Goal: Check status: Check status

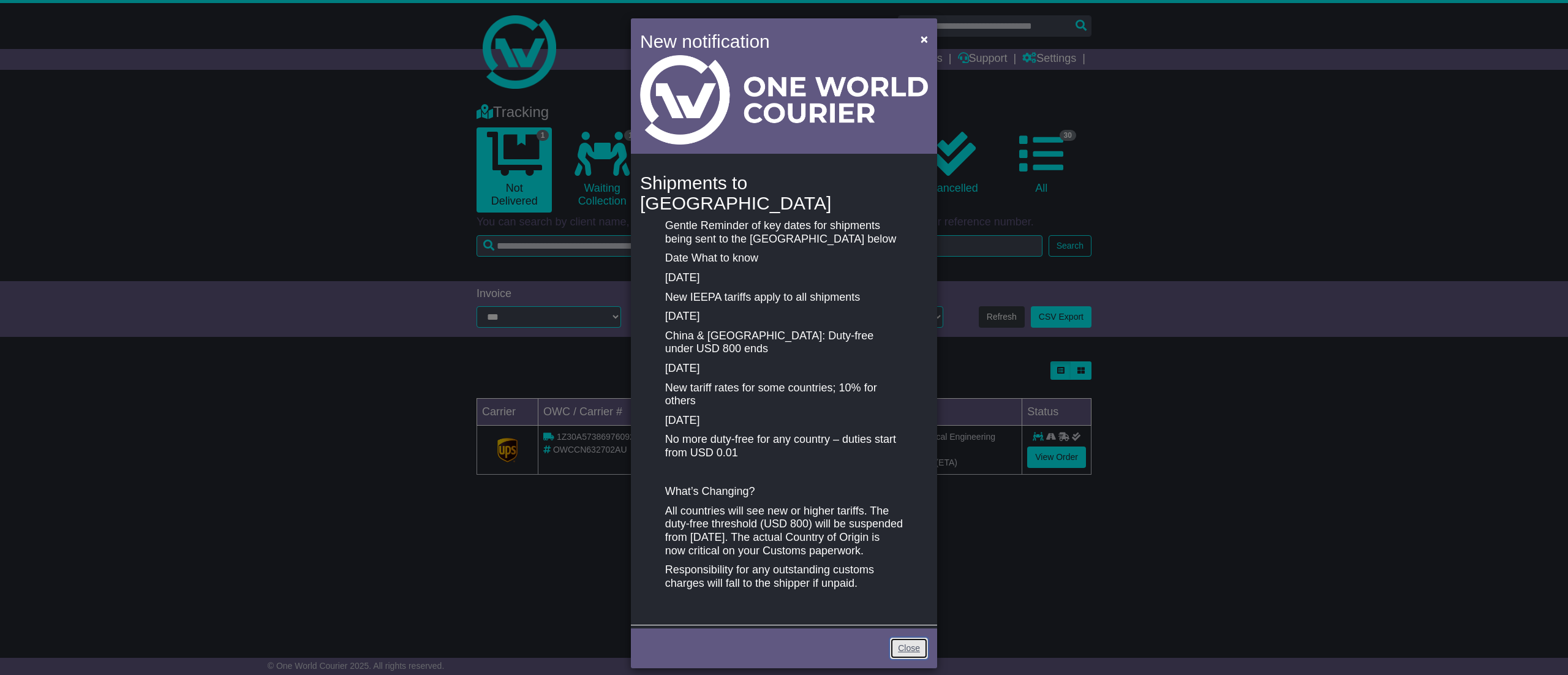
click at [919, 639] on link "Close" at bounding box center [908, 649] width 38 height 21
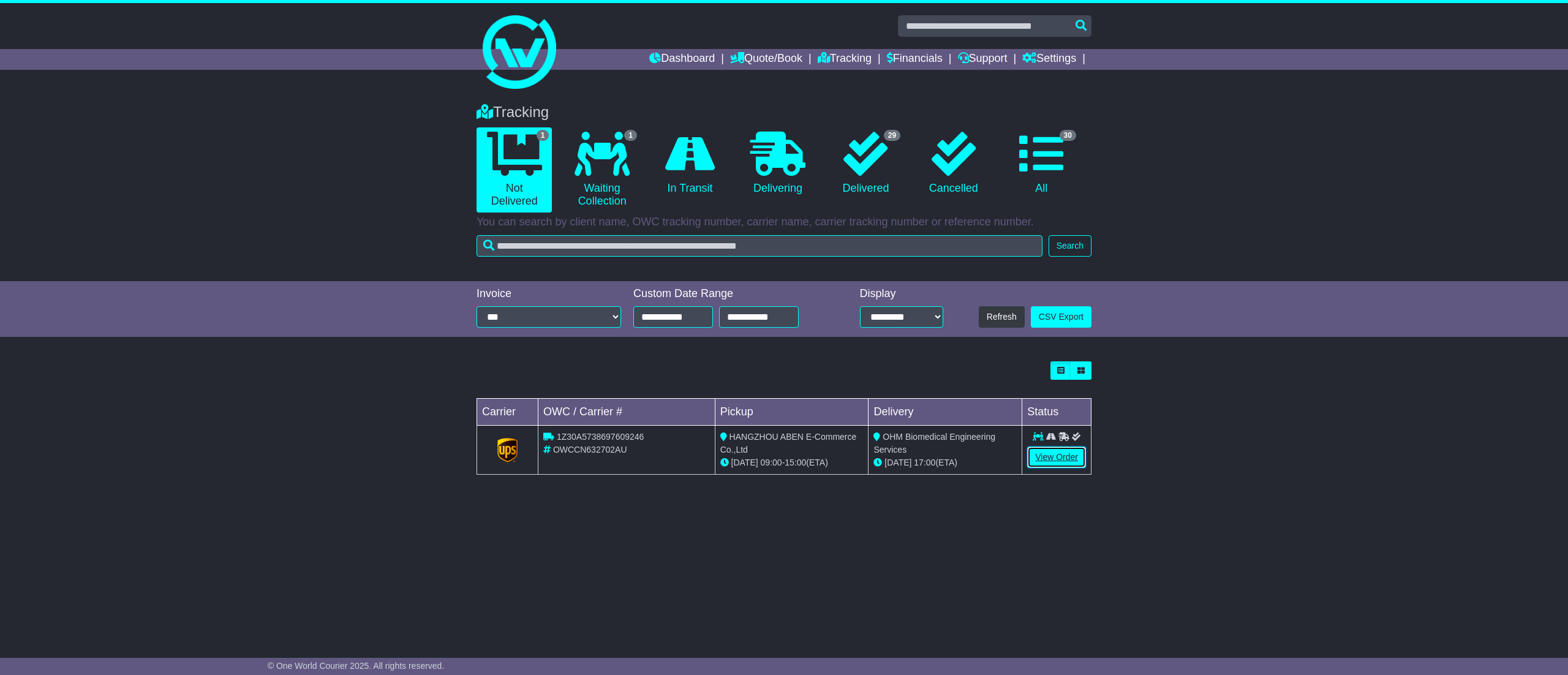
click at [1056, 465] on link "View Order" at bounding box center [1056, 457] width 59 height 21
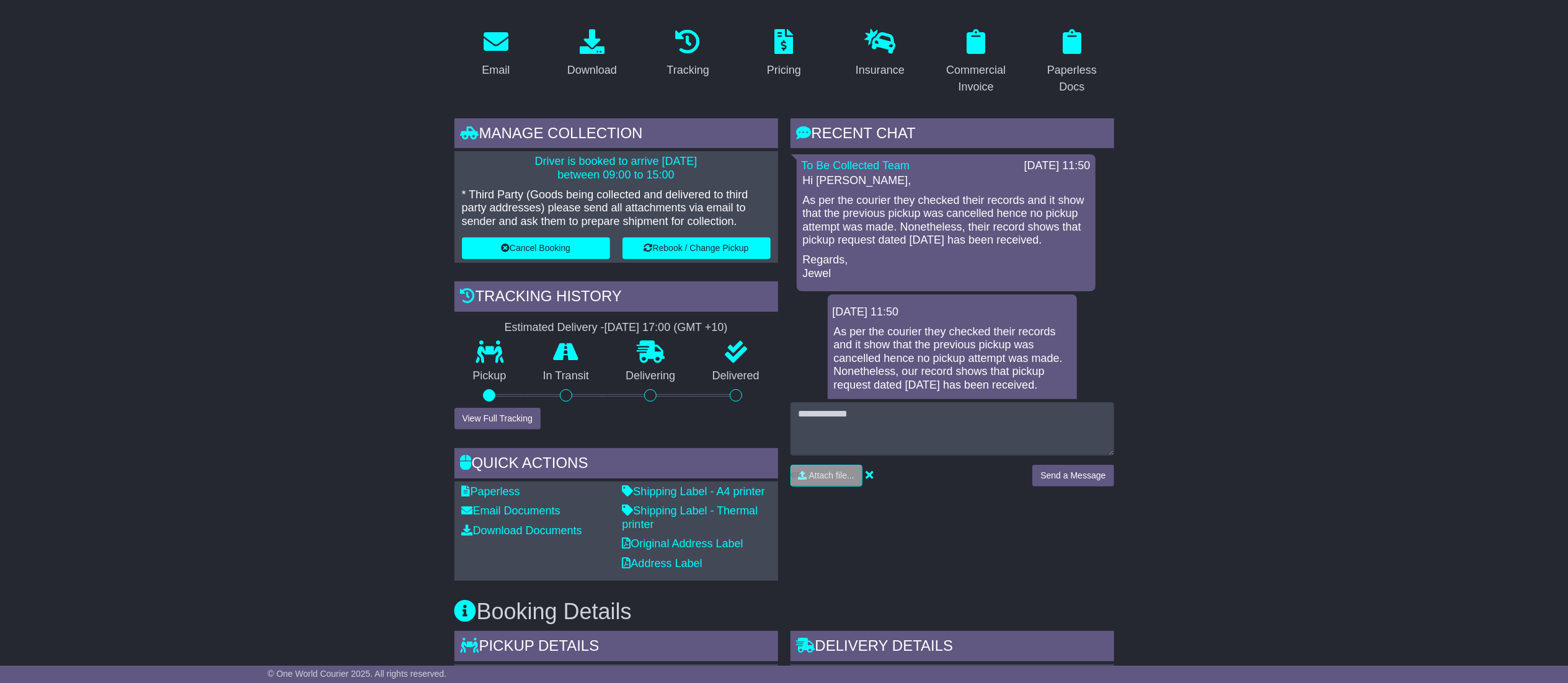
scroll to position [248, 0]
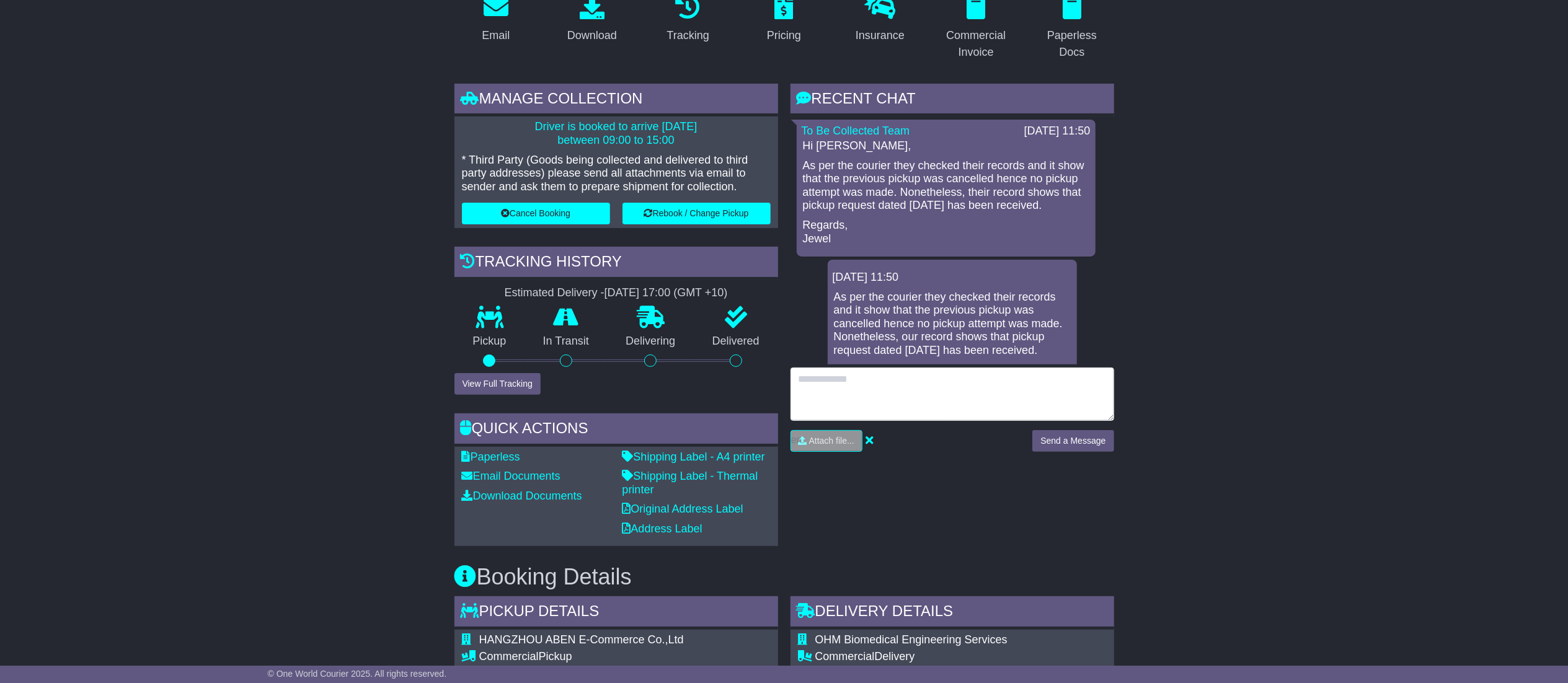
click at [938, 372] on textarea at bounding box center [952, 395] width 323 height 54
type textarea "**********"
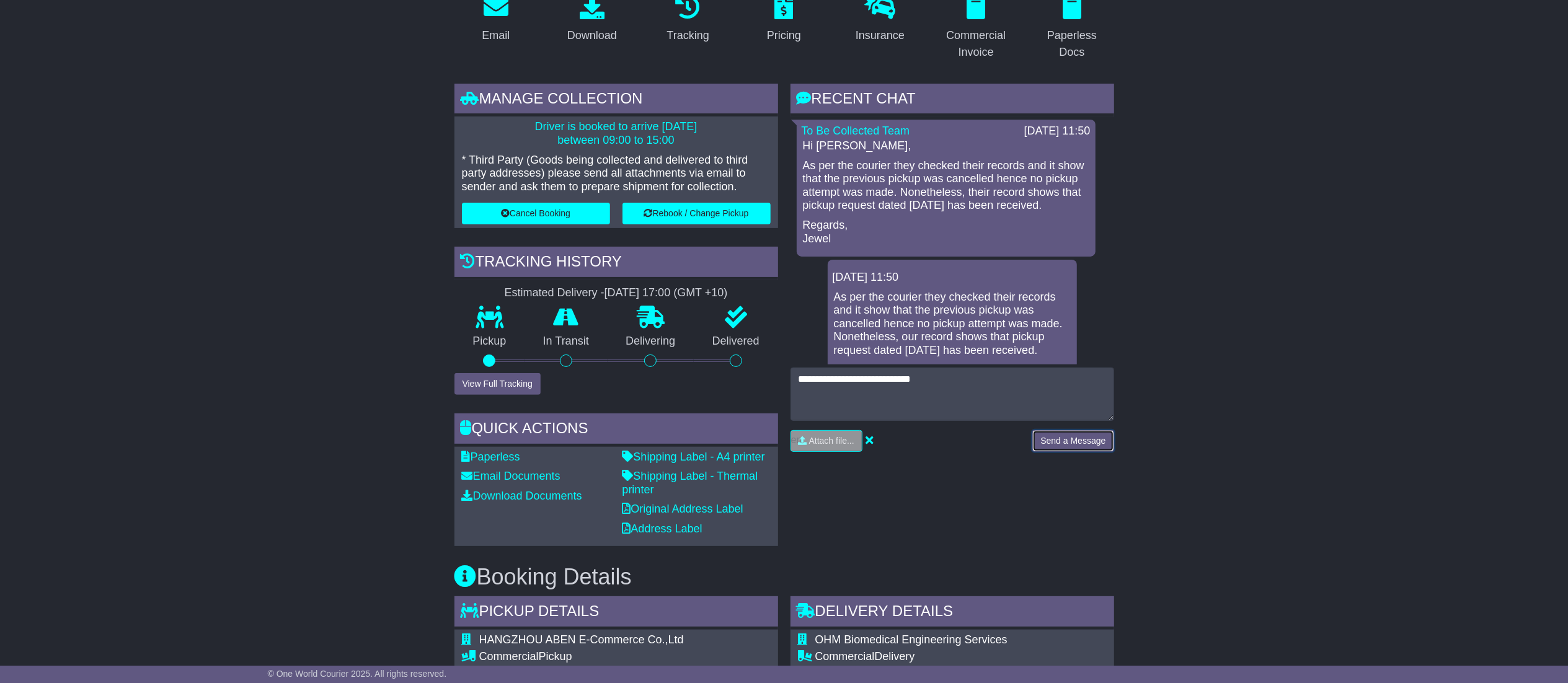
click at [1068, 450] on button "Send a Message" at bounding box center [1072, 441] width 81 height 21
